Goal: Task Accomplishment & Management: Manage account settings

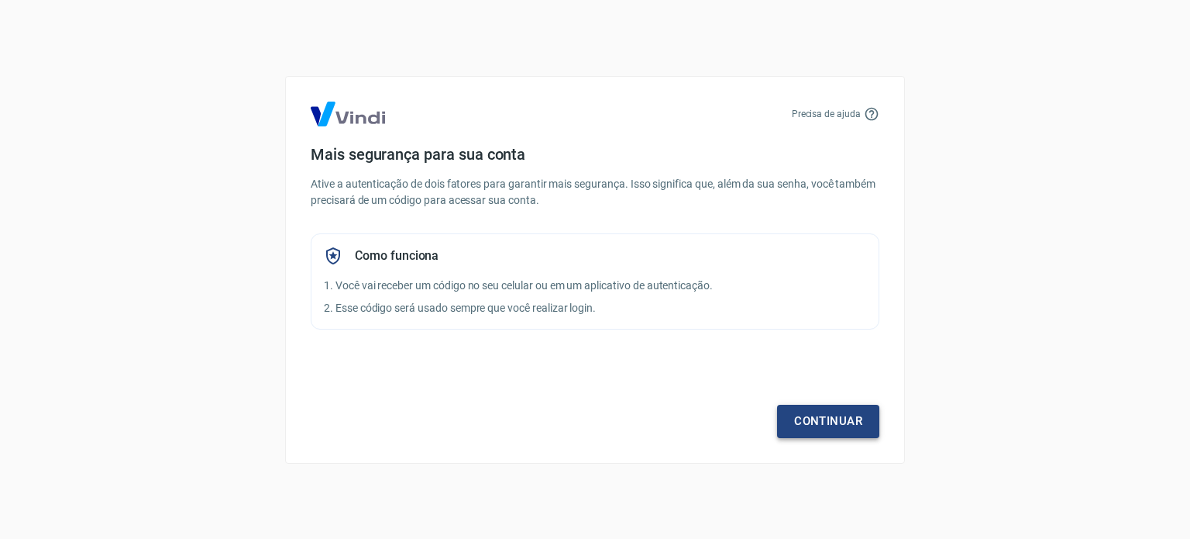
click at [856, 422] on link "Continuar" at bounding box center [828, 421] width 102 height 33
